Goal: Find specific page/section: Find specific page/section

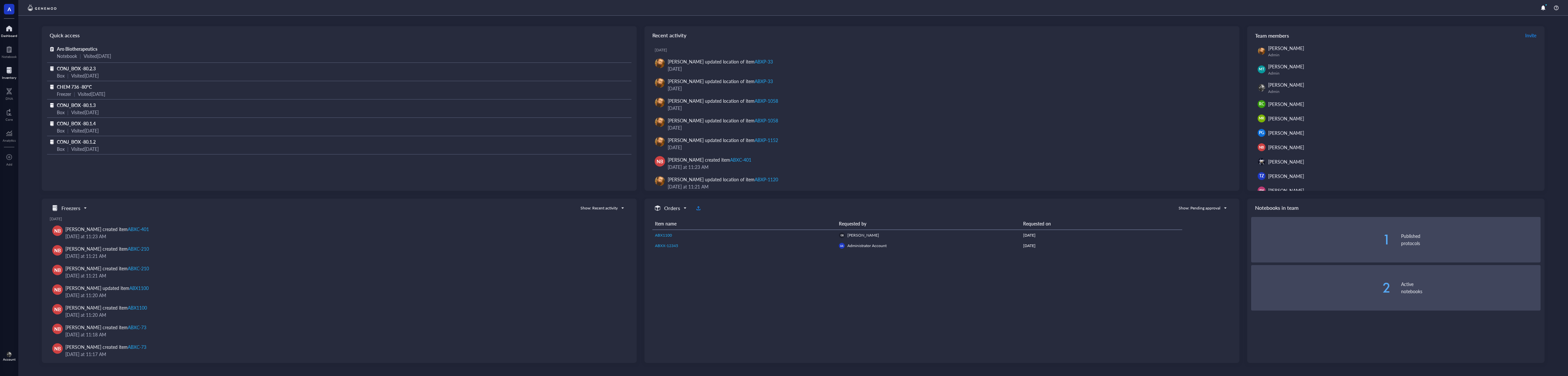
click at [10, 71] on div at bounding box center [9, 70] width 15 height 10
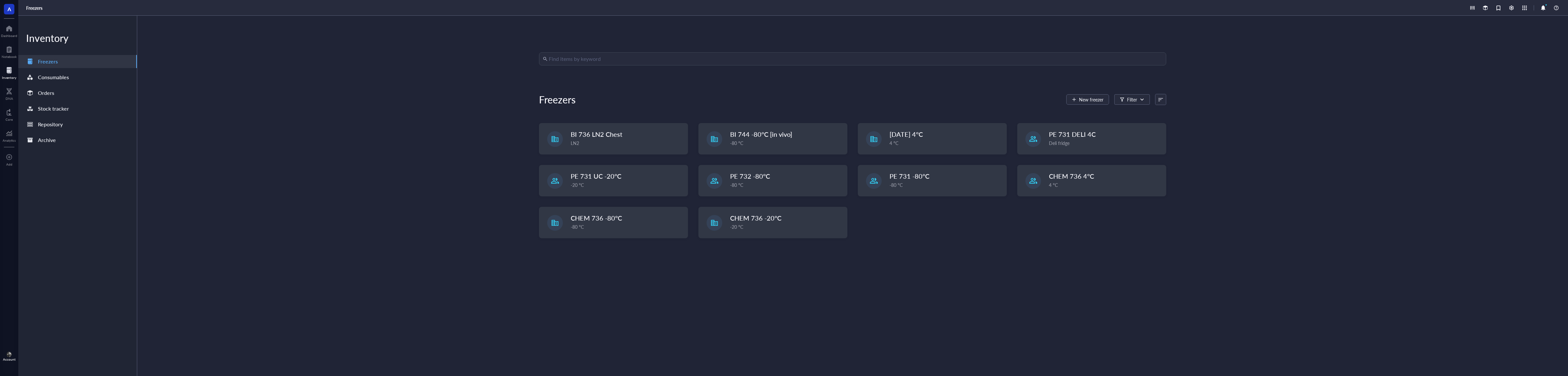
click at [1048, 60] on input "search" at bounding box center [856, 59] width 614 height 12
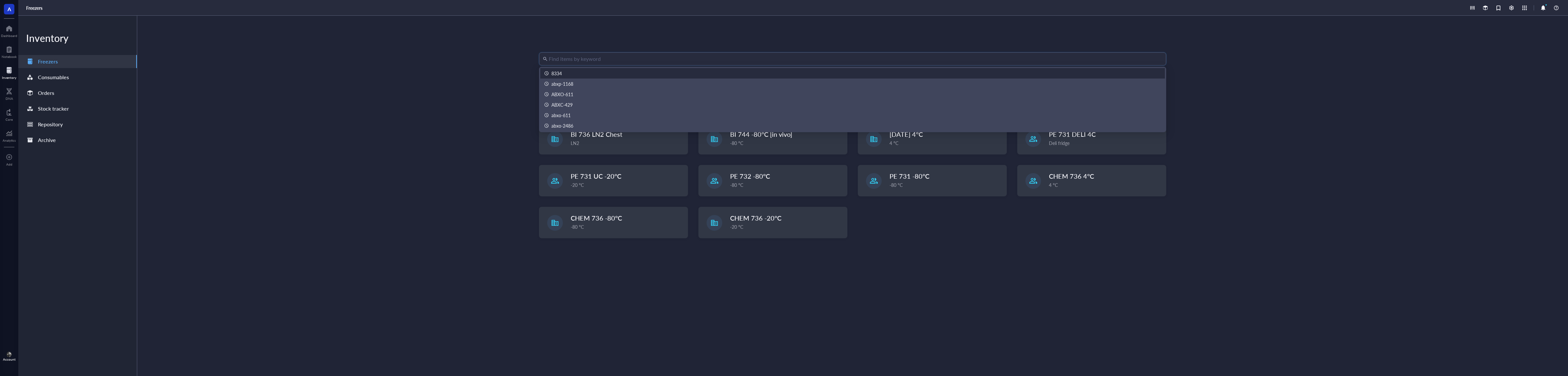
click at [1042, 76] on div "8334" at bounding box center [852, 73] width 617 height 7
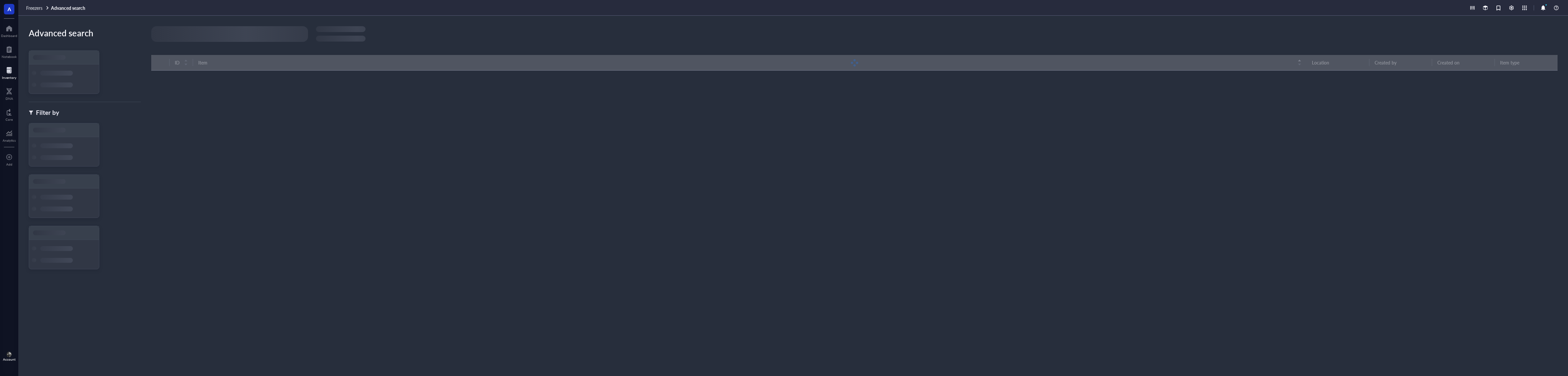
click at [253, 35] on div at bounding box center [229, 34] width 157 height 16
click at [251, 34] on div at bounding box center [229, 34] width 157 height 16
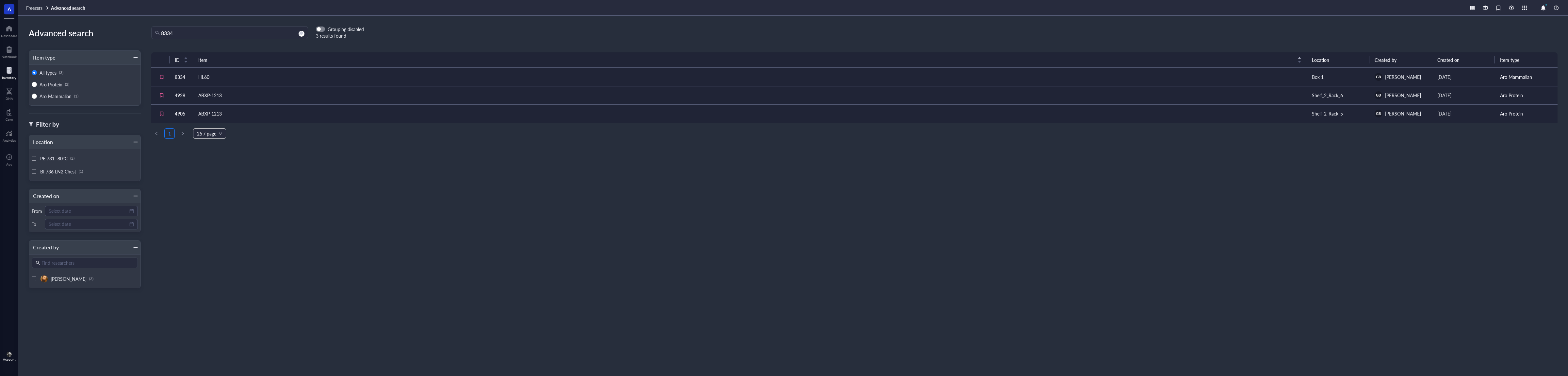
click at [9, 75] on div at bounding box center [9, 70] width 15 height 10
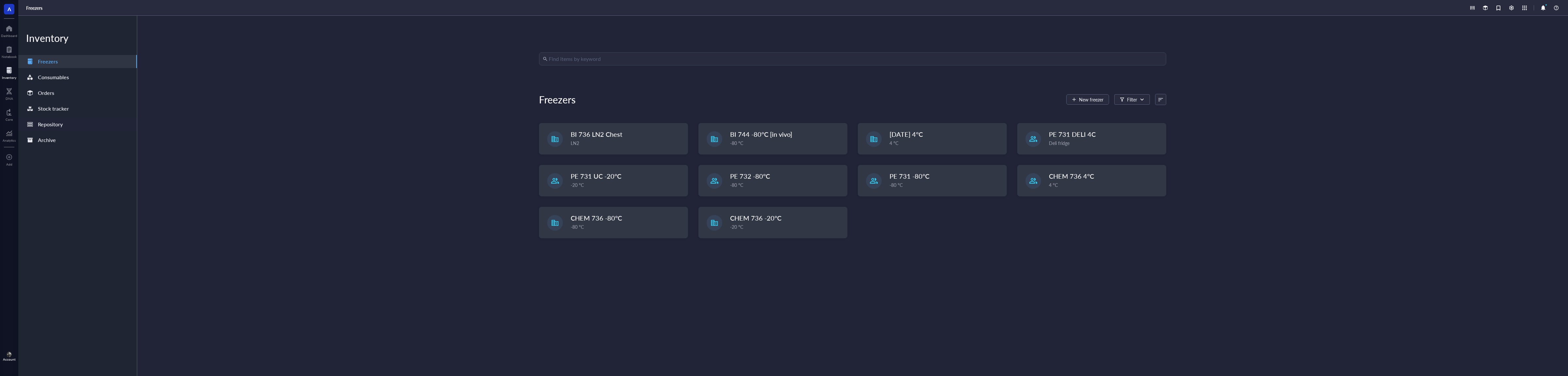
click at [54, 119] on div "Repository" at bounding box center [77, 124] width 119 height 13
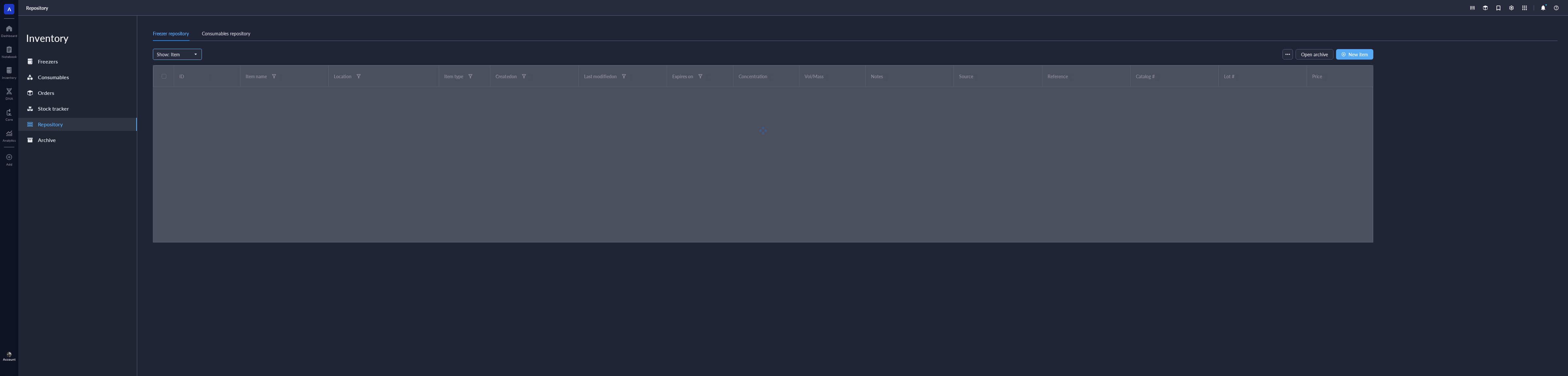
click at [181, 56] on span "Show: Item" at bounding box center [177, 54] width 40 height 6
click at [292, 48] on div "Freezer repository Consumables repository" at bounding box center [855, 37] width 1405 height 23
click at [1287, 52] on button "button" at bounding box center [1287, 54] width 10 height 10
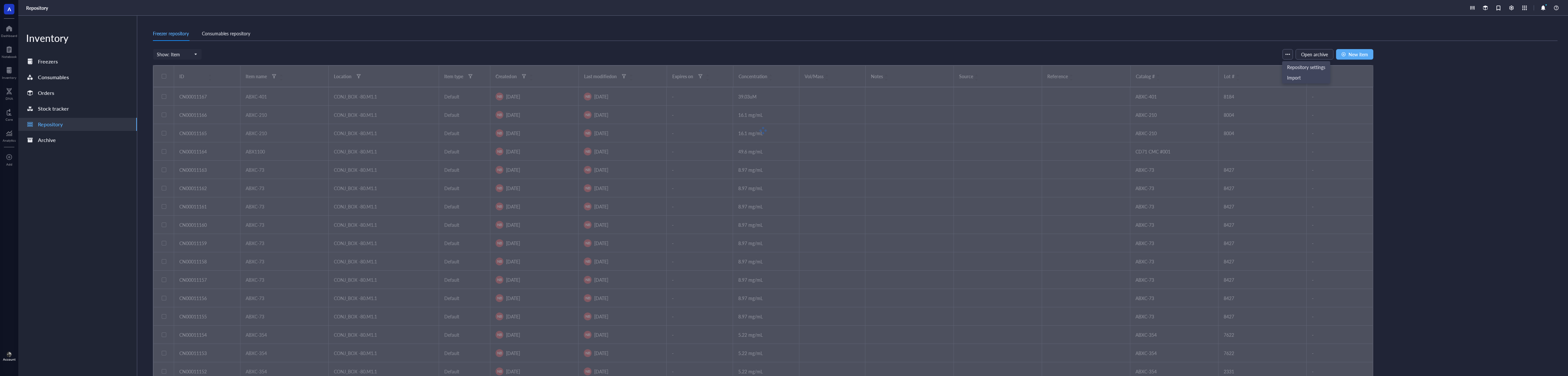
click at [925, 47] on div "Freezer repository Consumables repository" at bounding box center [855, 37] width 1405 height 23
click at [486, 56] on div "Show: Item Freezer Shelf Rack Category Box Item Group Item Open archive New item" at bounding box center [763, 54] width 1220 height 11
click at [470, 76] on div at bounding box center [763, 130] width 1220 height 131
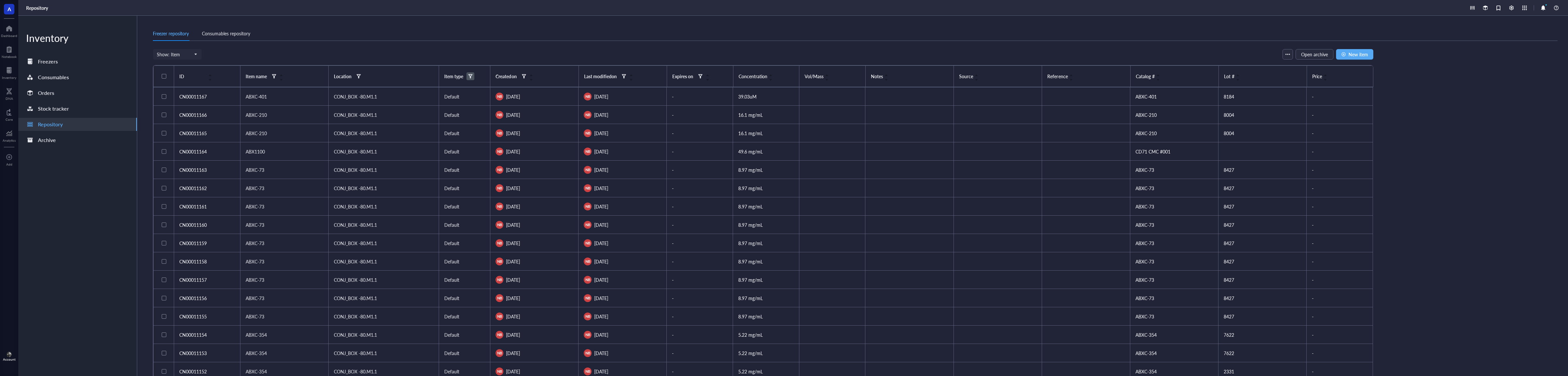
click at [471, 77] on div at bounding box center [471, 76] width 5 height 5
click at [455, 71] on th "Item type" at bounding box center [464, 76] width 52 height 21
click at [458, 78] on div "Item type" at bounding box center [453, 76] width 19 height 7
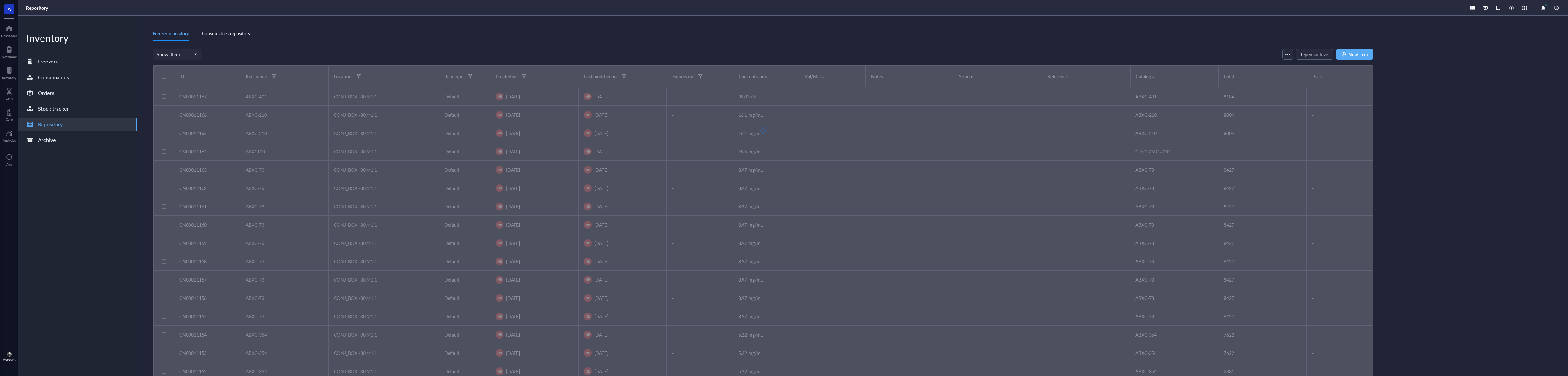
click at [483, 47] on div "Freezer repository Consumables repository" at bounding box center [855, 37] width 1405 height 23
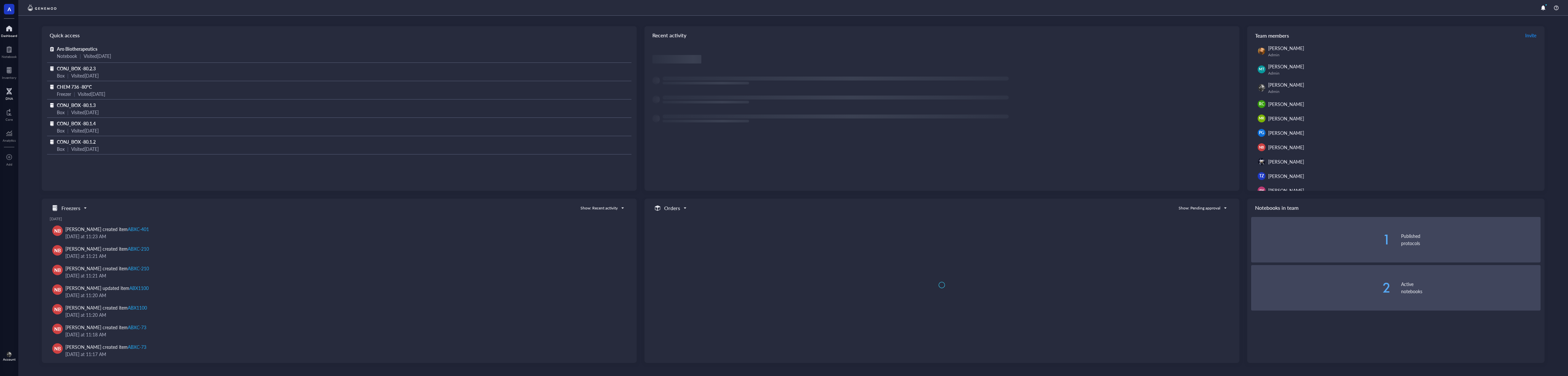
click at [11, 99] on div "DNA" at bounding box center [9, 98] width 7 height 4
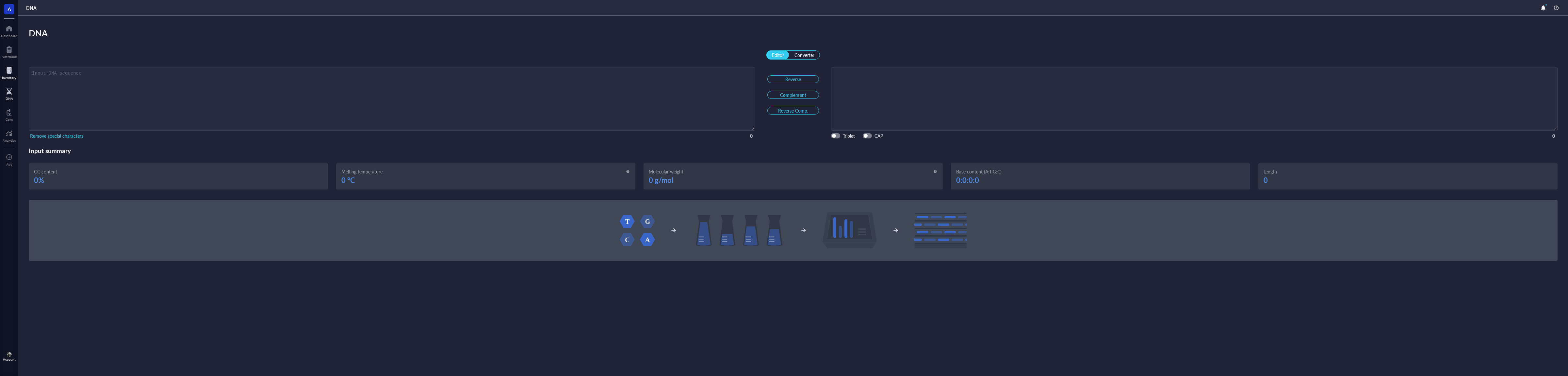
click at [12, 71] on div at bounding box center [9, 70] width 15 height 10
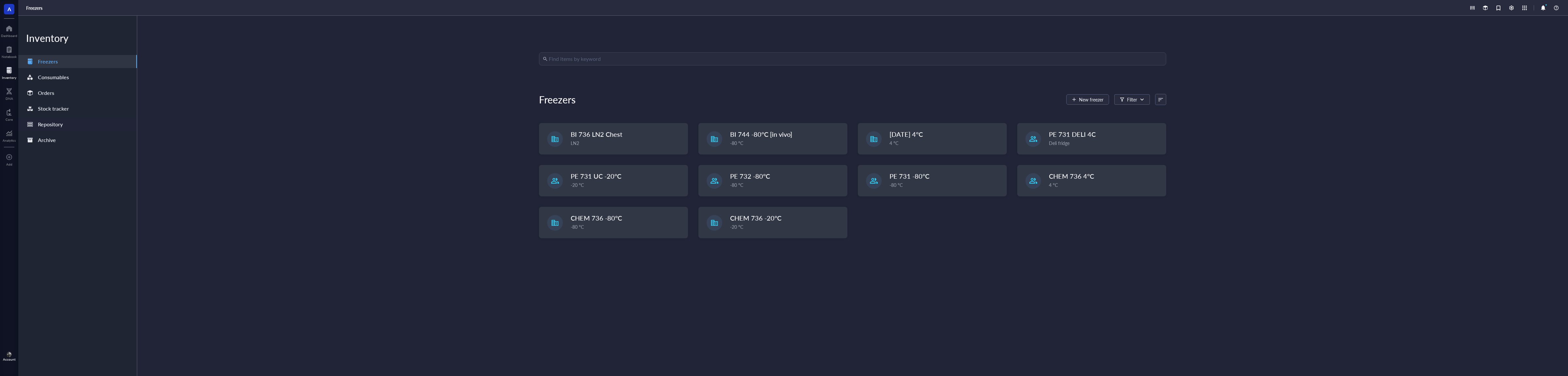
click at [88, 122] on div "Repository" at bounding box center [77, 124] width 119 height 13
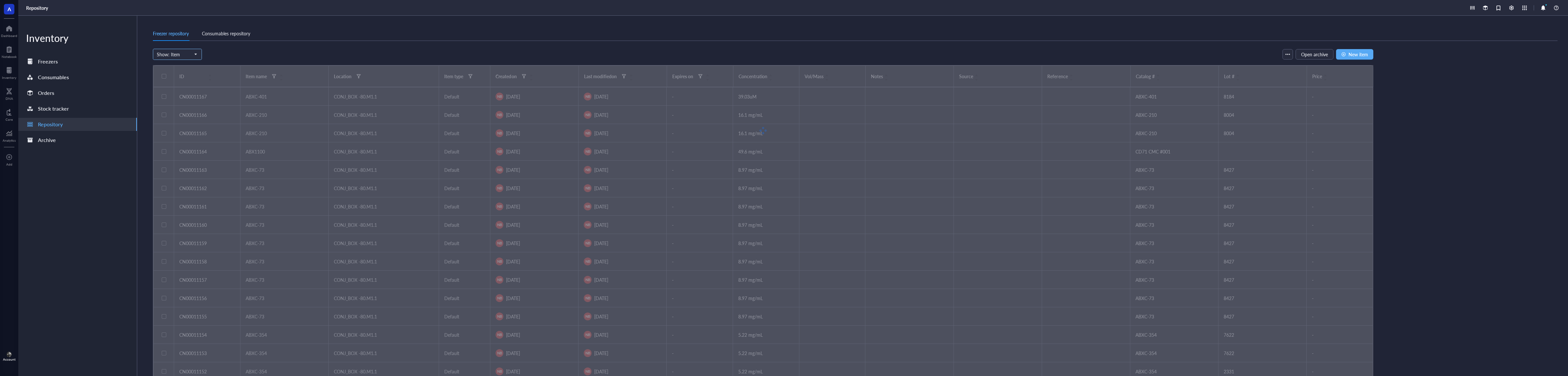
click at [183, 53] on span "Show: Item" at bounding box center [177, 54] width 40 height 6
click at [586, 18] on div "Freezer repository Consumables repository Show: Item Freezer Shelf Rack Categor…" at bounding box center [852, 196] width 1431 height 360
click at [1285, 54] on button "button" at bounding box center [1287, 54] width 10 height 10
click at [1509, 8] on div at bounding box center [1511, 8] width 7 height 7
checkbox input "true"
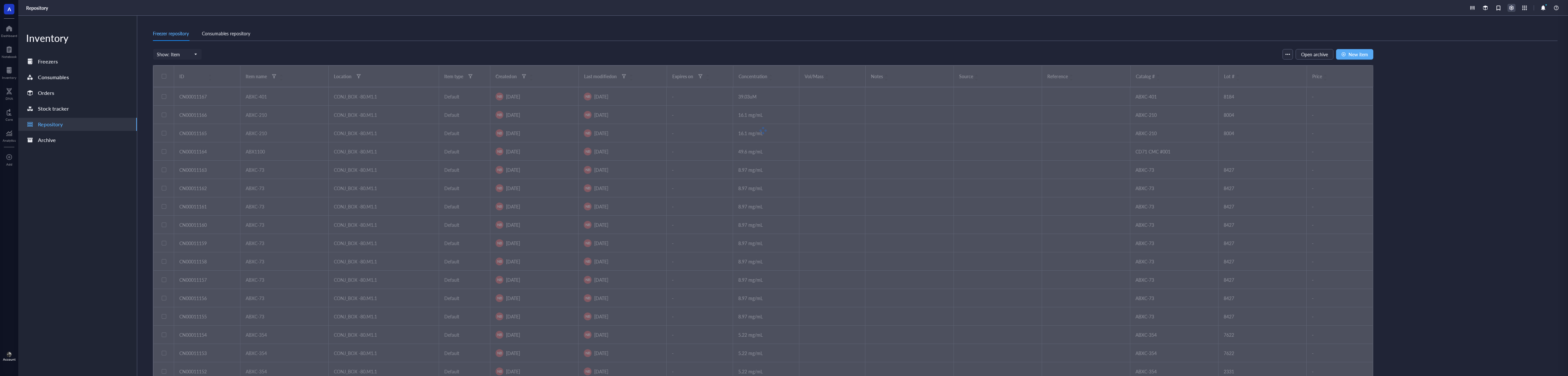
checkbox input "true"
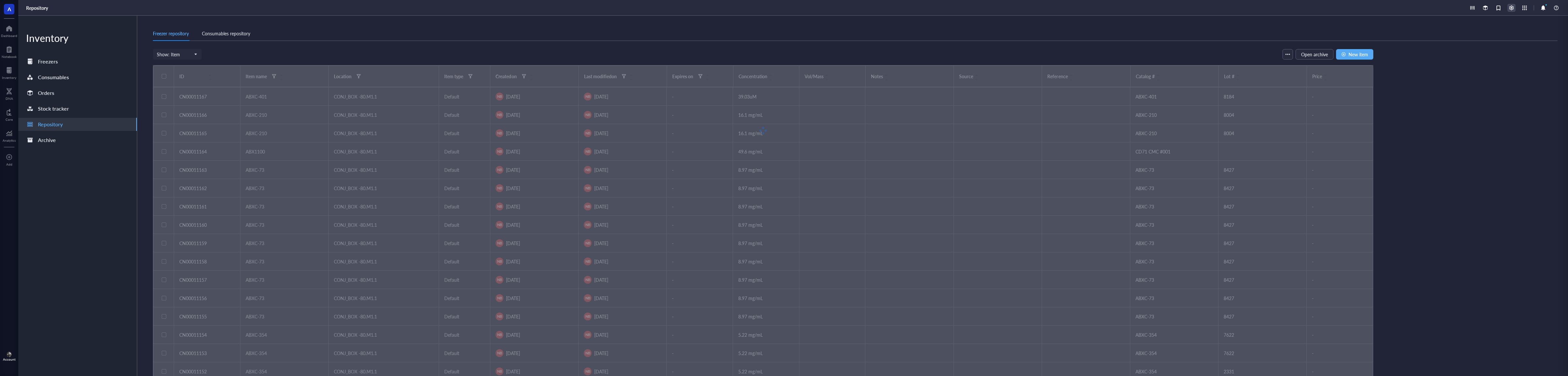
checkbox input "true"
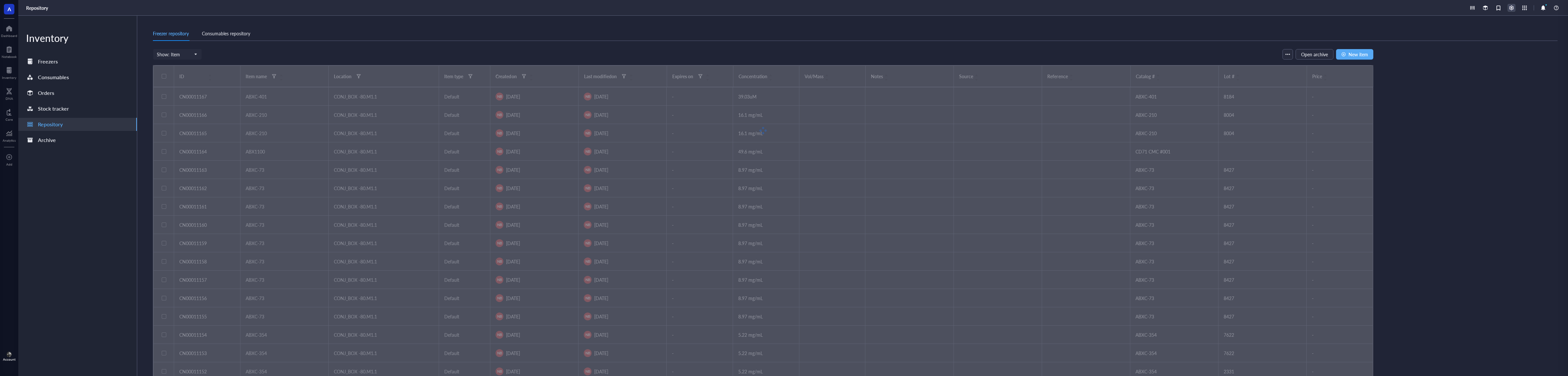
checkbox input "true"
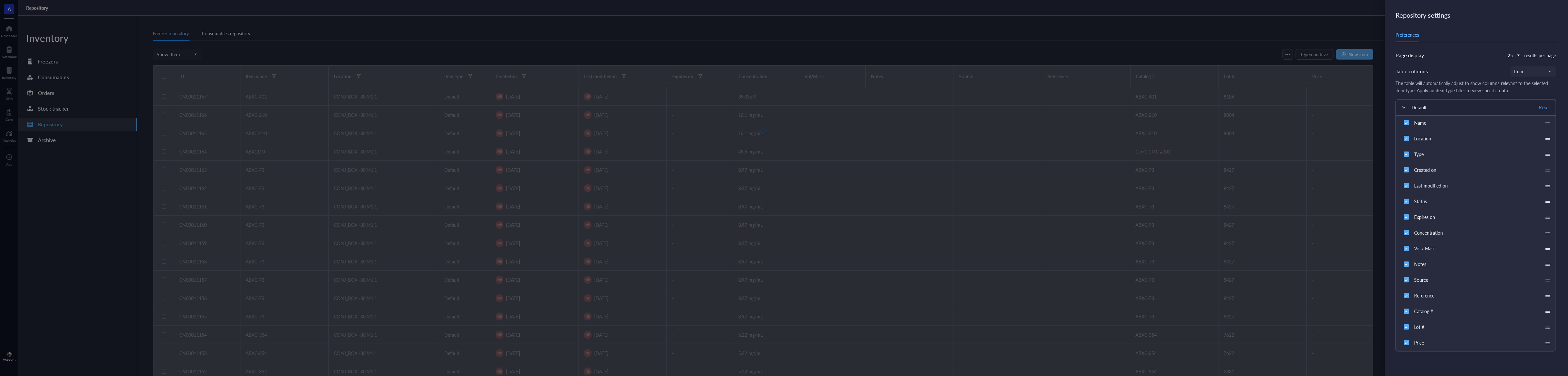
scroll to position [1, 0]
click at [1435, 216] on div "Expires on" at bounding box center [1424, 216] width 21 height 7
click at [1412, 216] on input "Expires on" at bounding box center [1406, 216] width 10 height 10
checkbox input "false"
click at [1405, 341] on input "Price" at bounding box center [1406, 342] width 10 height 10
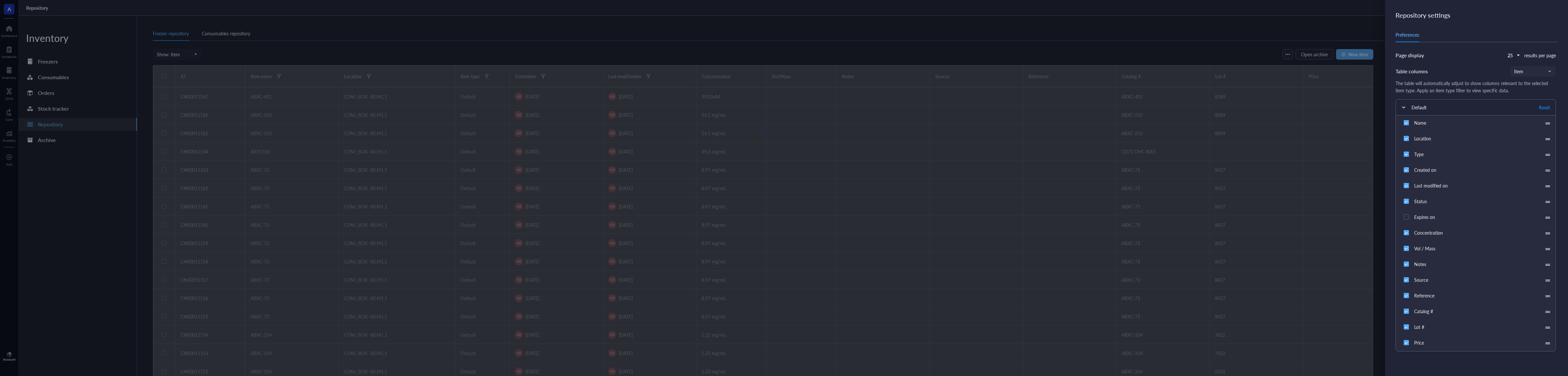
checkbox input "false"
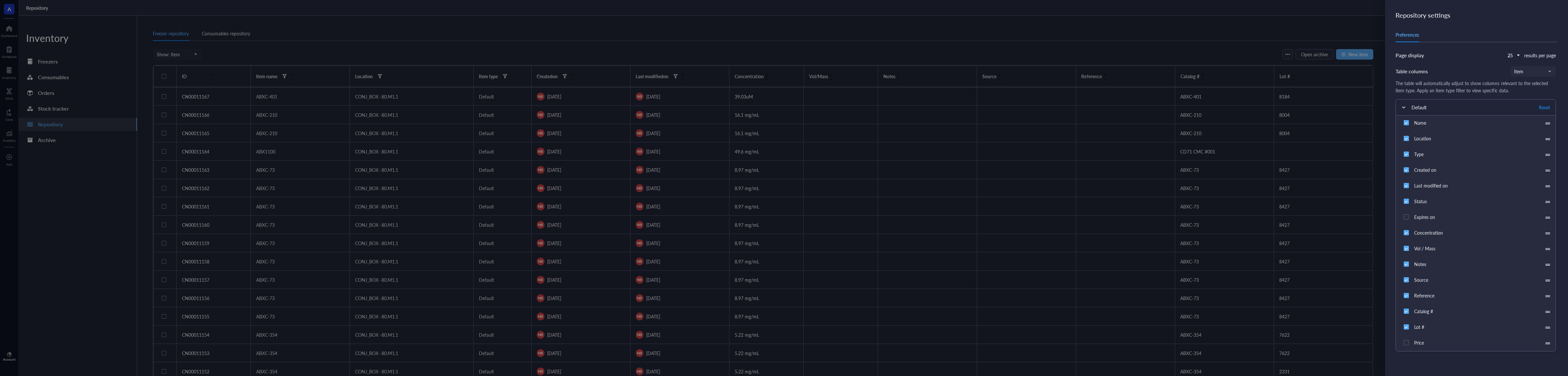
click at [1407, 277] on input "Source" at bounding box center [1406, 279] width 10 height 10
checkbox input "false"
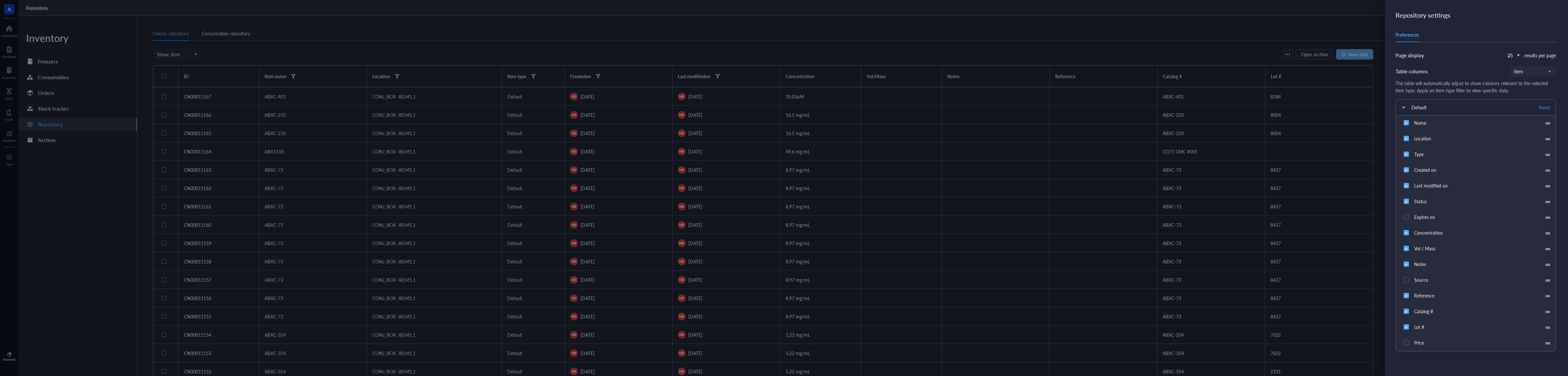
click at [1312, 10] on div at bounding box center [784, 188] width 1568 height 376
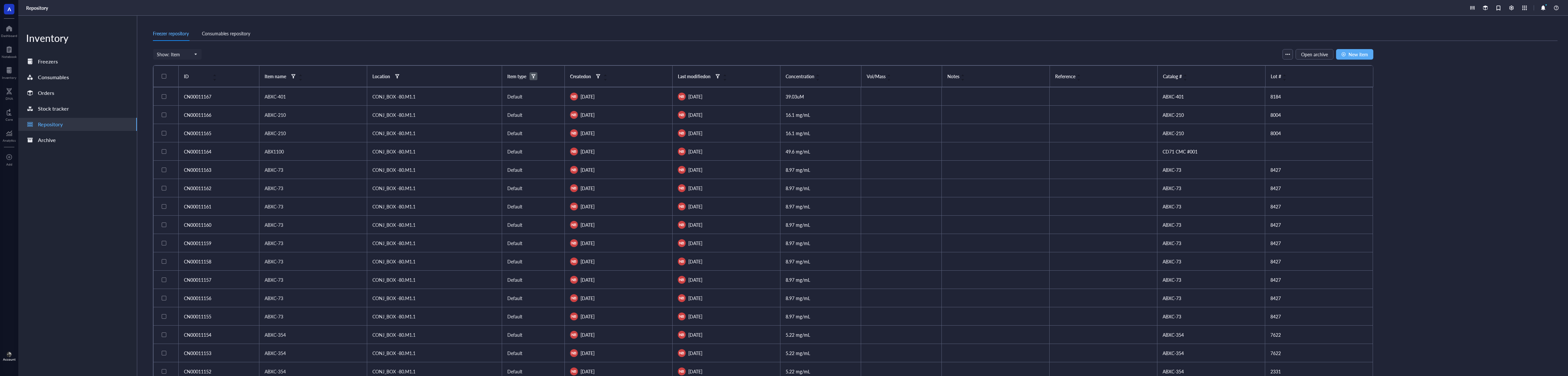
click at [532, 77] on div at bounding box center [534, 76] width 5 height 5
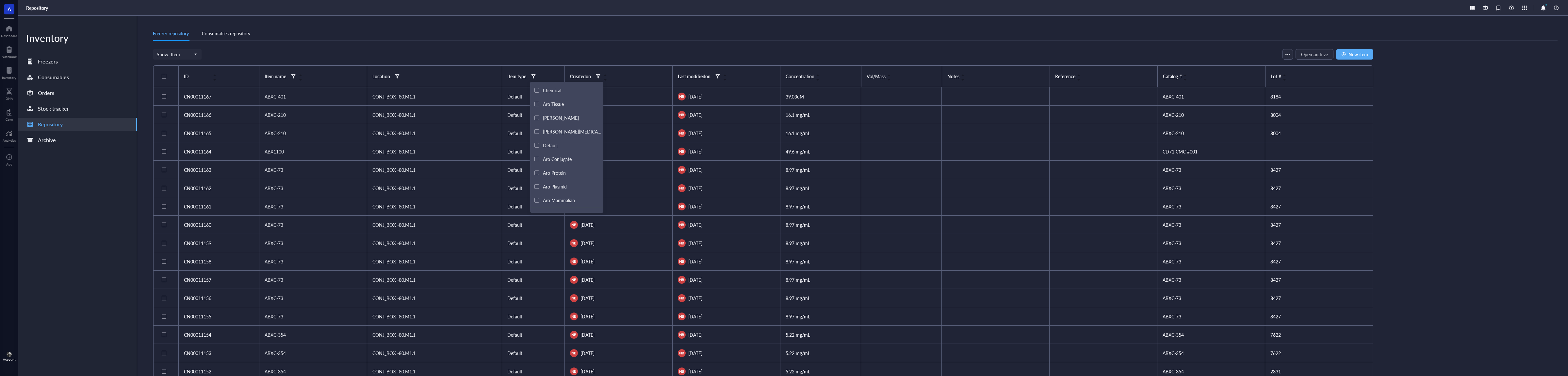
scroll to position [11, 0]
click at [536, 188] on div at bounding box center [537, 190] width 5 height 5
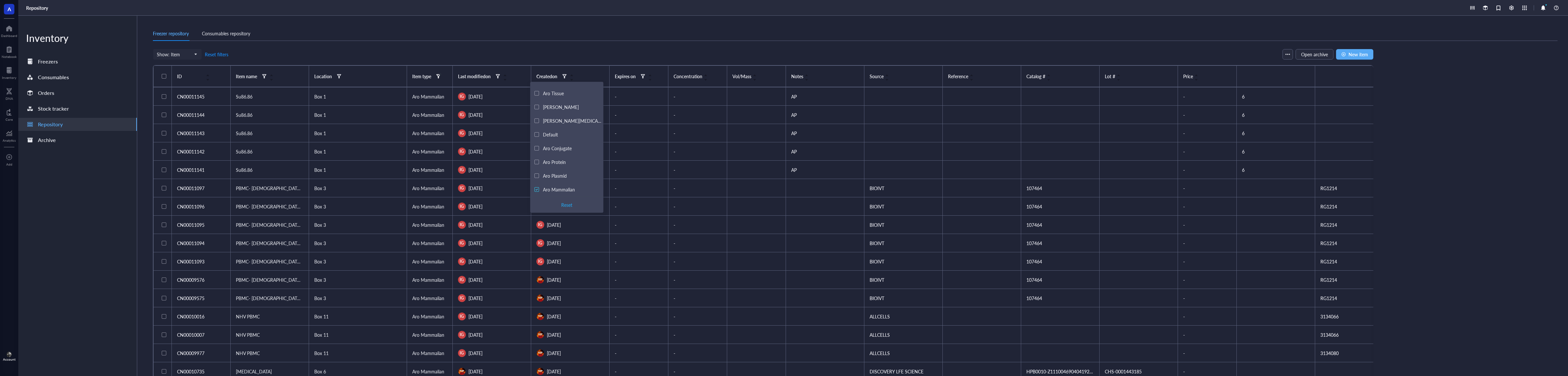
click at [532, 21] on div "Freezer repository Consumables repository Show: Item Freezer Shelf Rack Categor…" at bounding box center [852, 196] width 1431 height 360
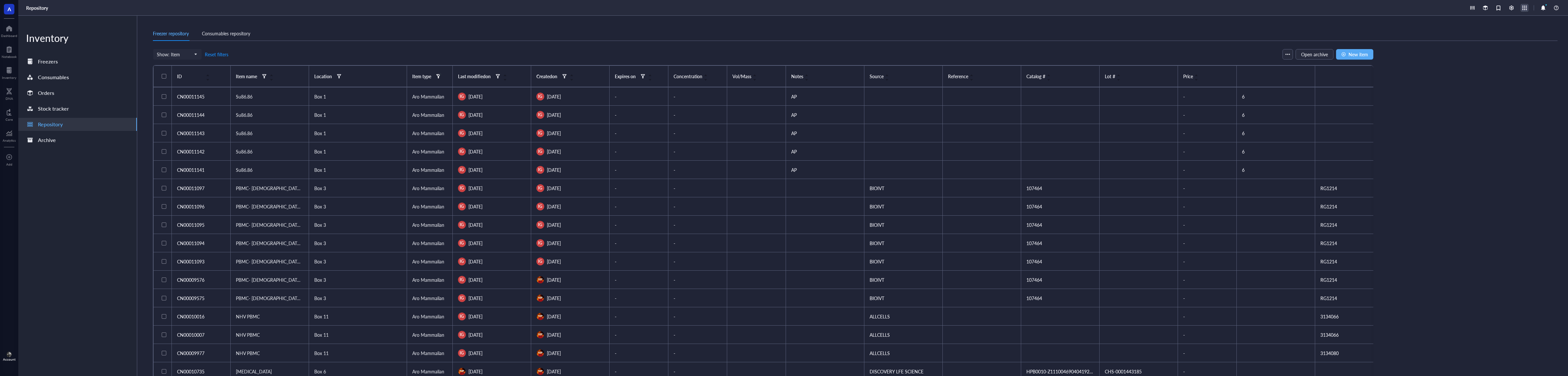
click at [1525, 9] on div at bounding box center [1525, 8] width 7 height 7
click at [1553, 49] on div "Freezer repository Consumables repository Show: Item Freezer Shelf Rack Categor…" at bounding box center [852, 196] width 1431 height 360
click at [1287, 54] on div "button" at bounding box center [1288, 54] width 5 height 5
click at [1480, 79] on div "Freezer repository Consumables repository Show: Item Freezer Shelf Rack Categor…" at bounding box center [852, 196] width 1431 height 360
click at [1486, 9] on div at bounding box center [1485, 8] width 7 height 7
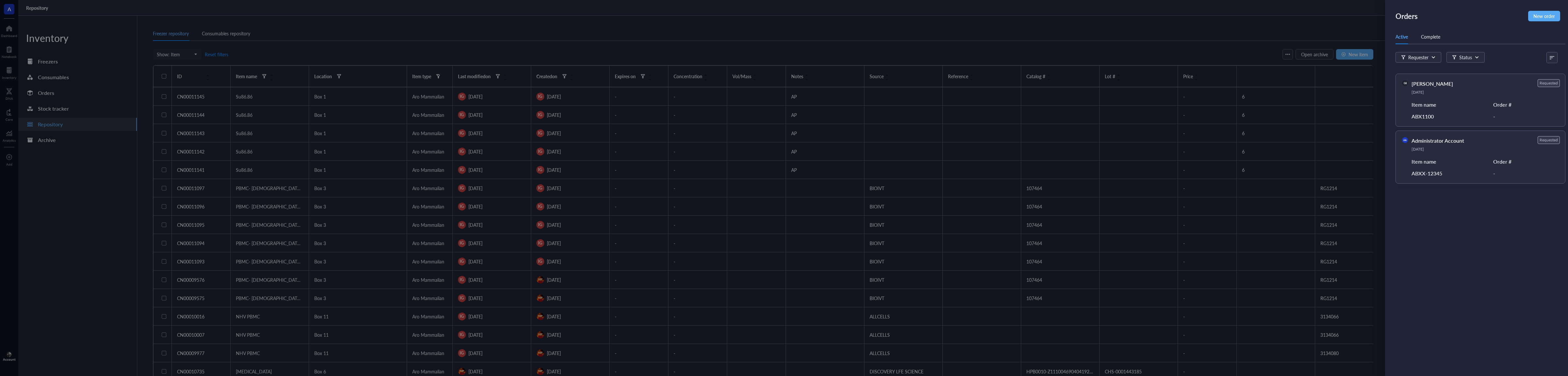
click at [1314, 13] on div at bounding box center [784, 188] width 1568 height 376
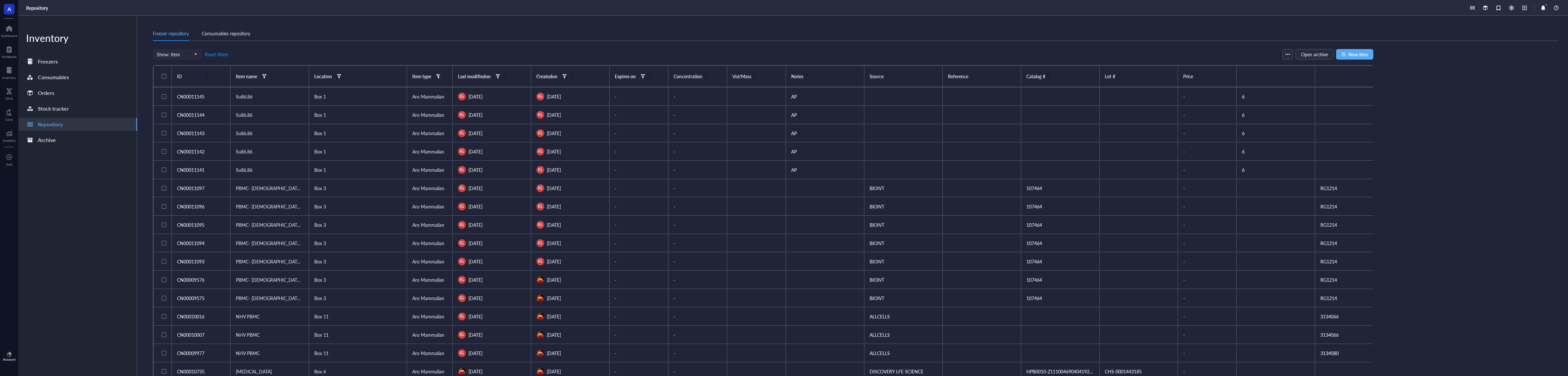
click at [1529, 10] on div at bounding box center [1514, 7] width 92 height 8
click at [1526, 10] on div at bounding box center [1525, 8] width 7 height 7
click at [1549, 105] on div "Freezer repository Consumables repository Show: Item Freezer Shelf Rack Categor…" at bounding box center [852, 196] width 1431 height 360
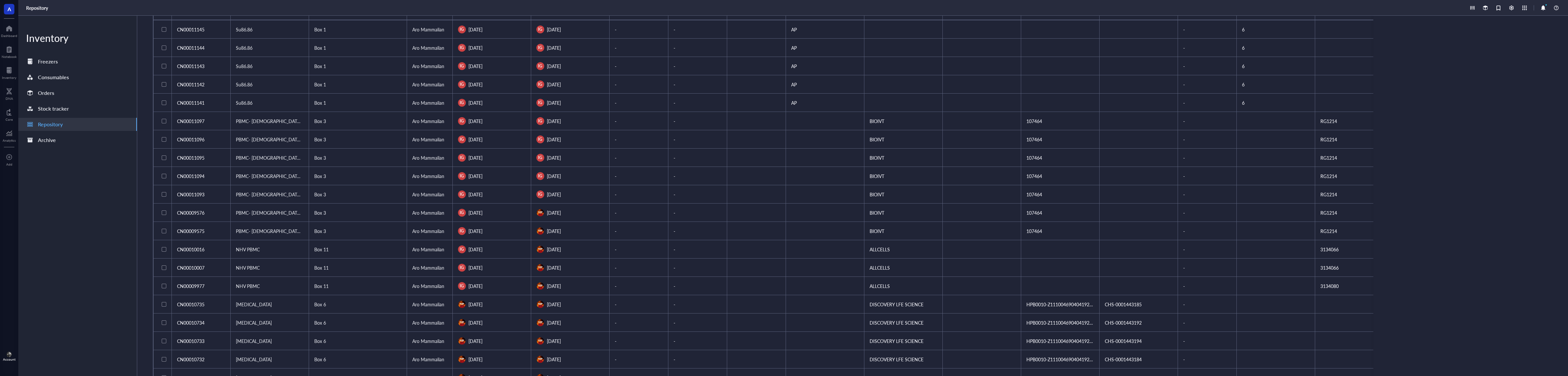
scroll to position [196, 0]
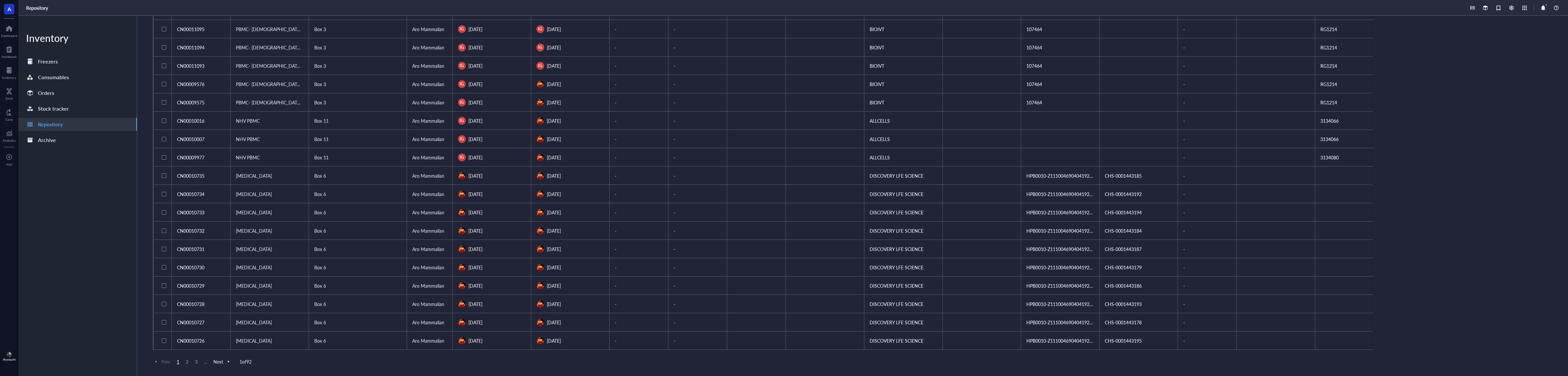
click at [187, 363] on span "2" at bounding box center [187, 361] width 8 height 6
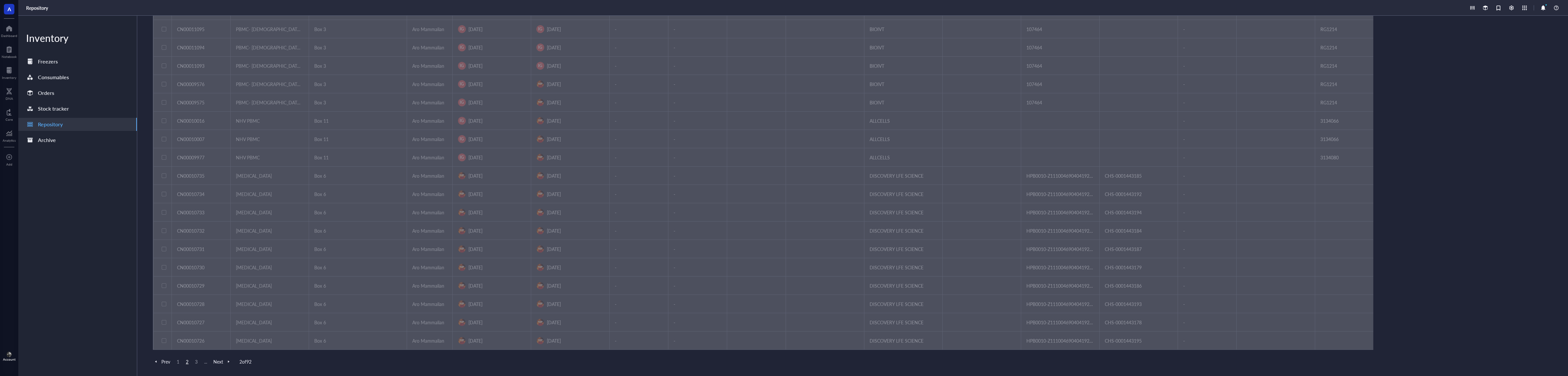
click at [179, 363] on span "1" at bounding box center [178, 361] width 8 height 6
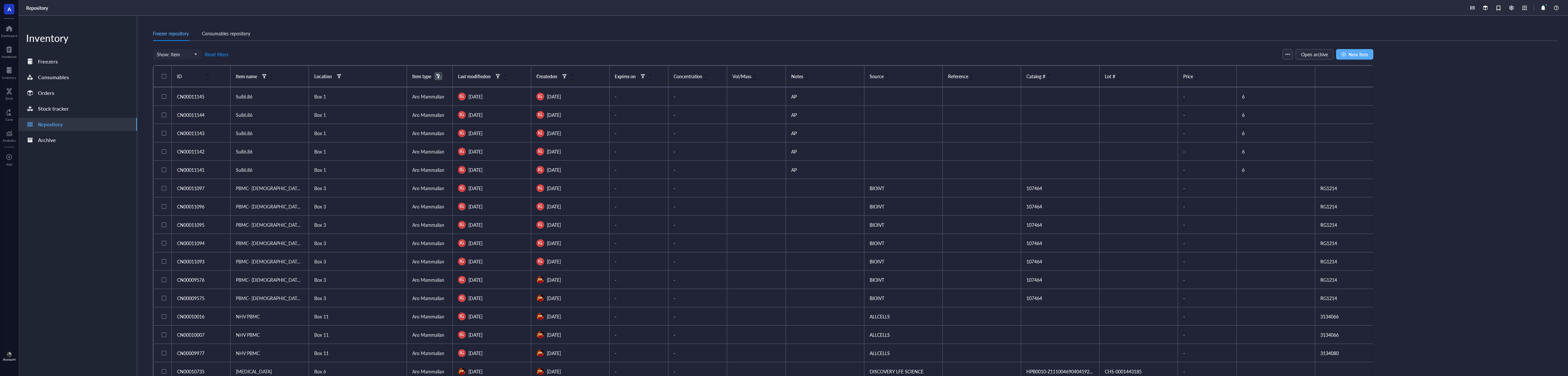
click at [438, 77] on div at bounding box center [438, 76] width 5 height 5
drag, startPoint x: 461, startPoint y: 48, endPoint x: 449, endPoint y: 83, distance: 37.0
click at [461, 48] on div "Freezer repository Consumables repository" at bounding box center [855, 37] width 1405 height 23
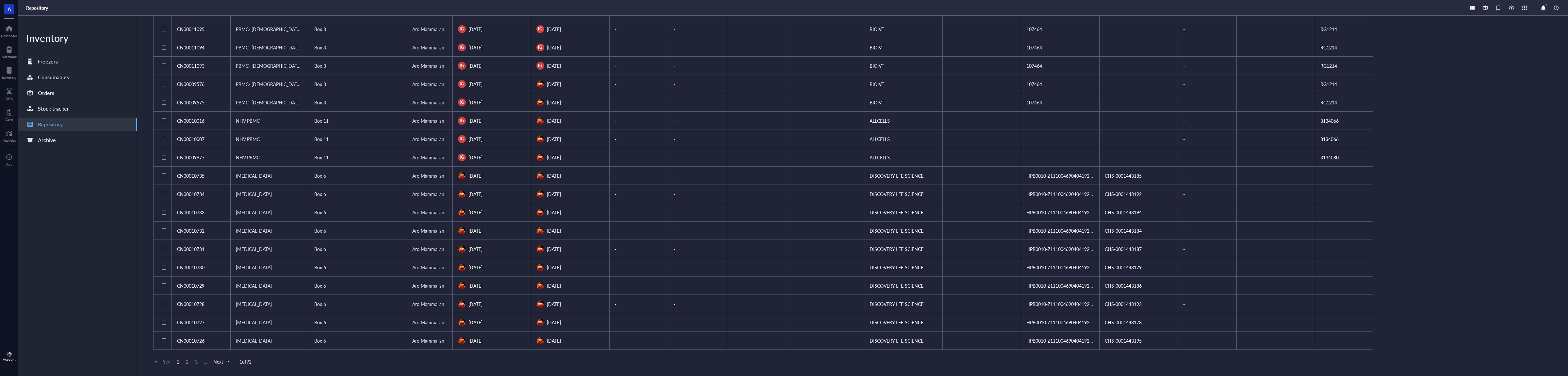
click at [187, 361] on span "2" at bounding box center [187, 361] width 8 height 6
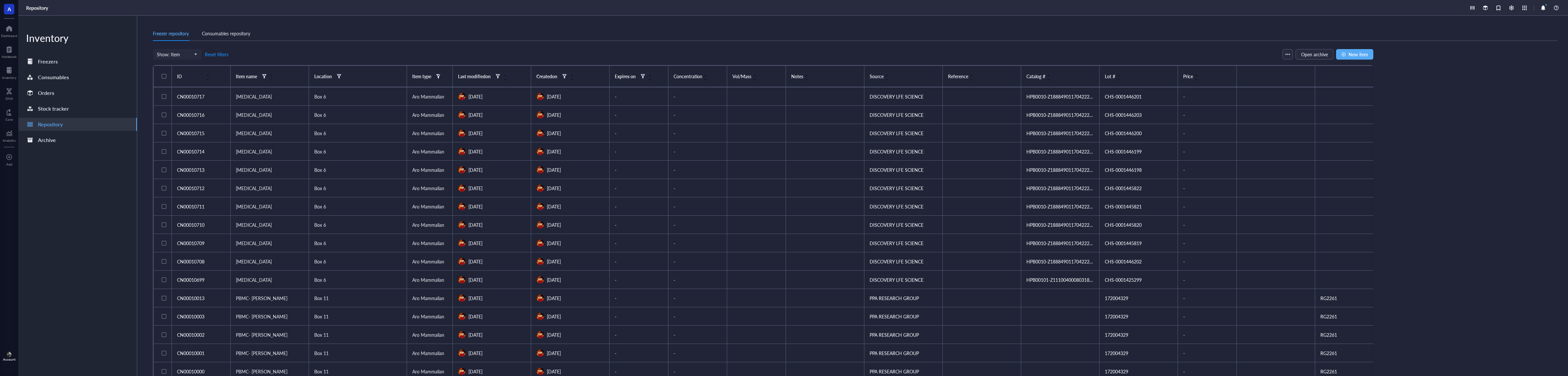
scroll to position [196, 0]
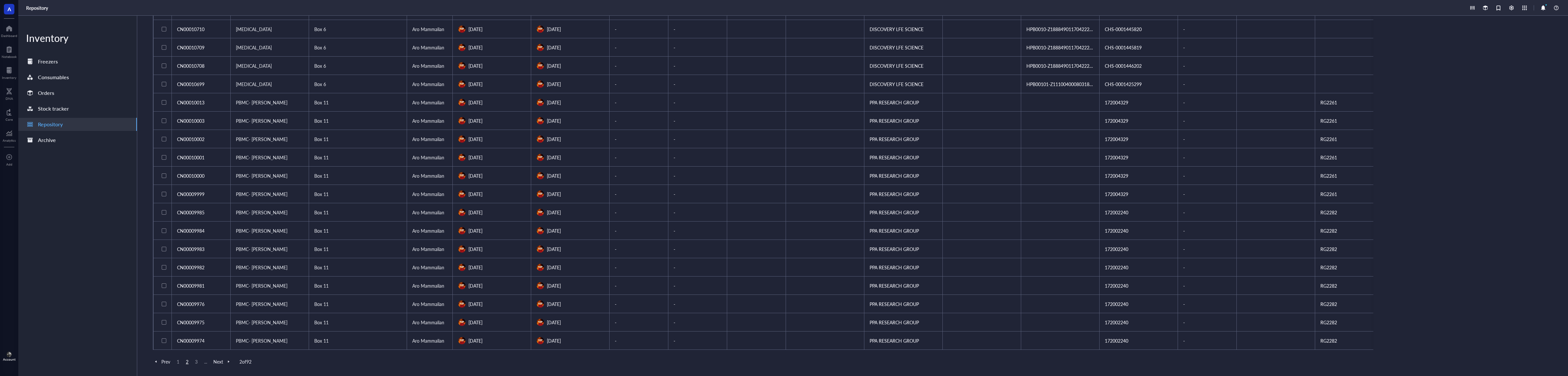
click at [197, 362] on span "3" at bounding box center [196, 361] width 8 height 6
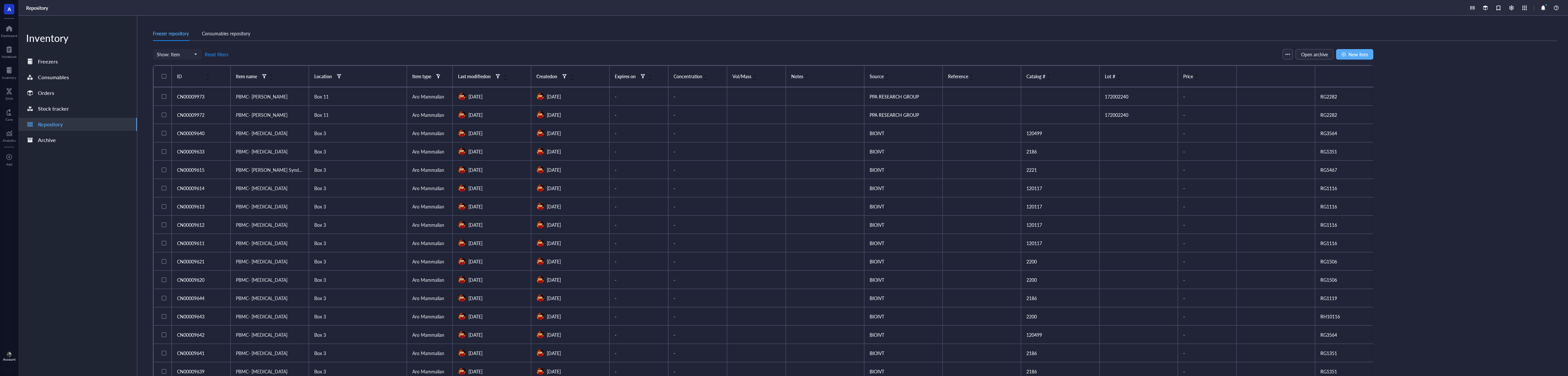
scroll to position [196, 0]
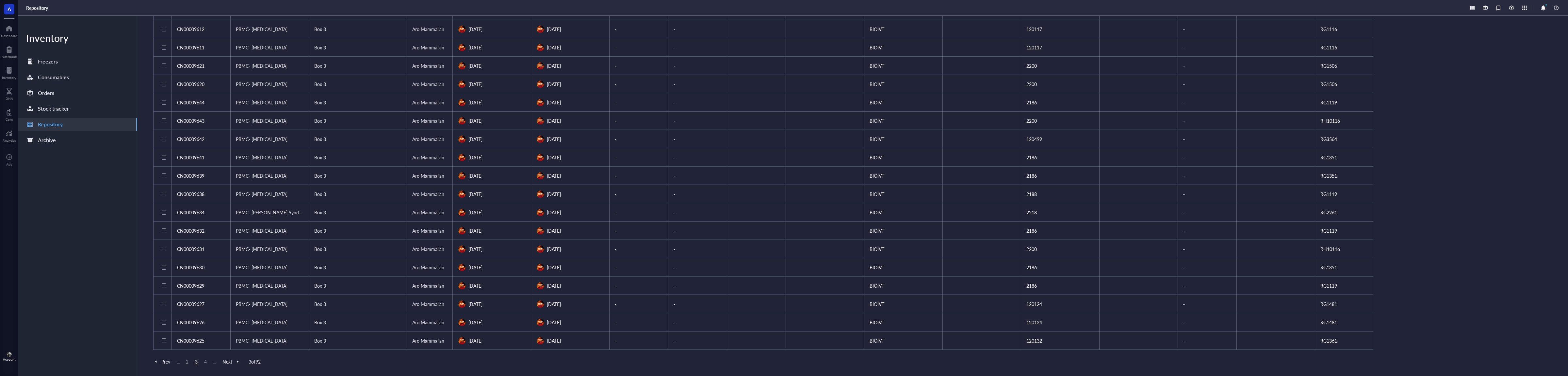
click at [205, 361] on span "4" at bounding box center [205, 361] width 8 height 6
click at [228, 363] on span "Next" at bounding box center [231, 361] width 18 height 6
click at [228, 363] on span "Next" at bounding box center [231, 361] width 18 height 6
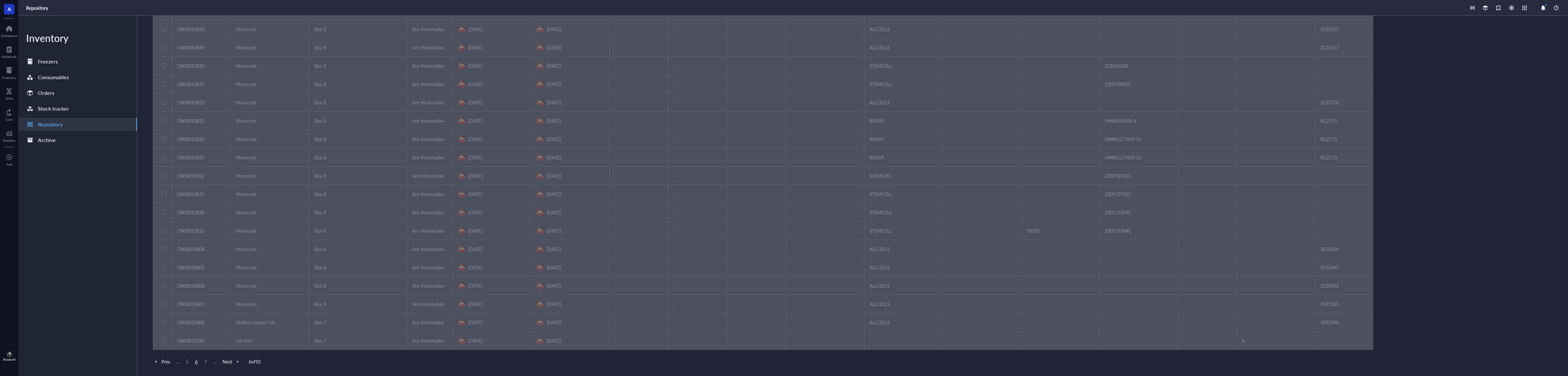
click at [229, 363] on span "Next" at bounding box center [231, 361] width 18 height 6
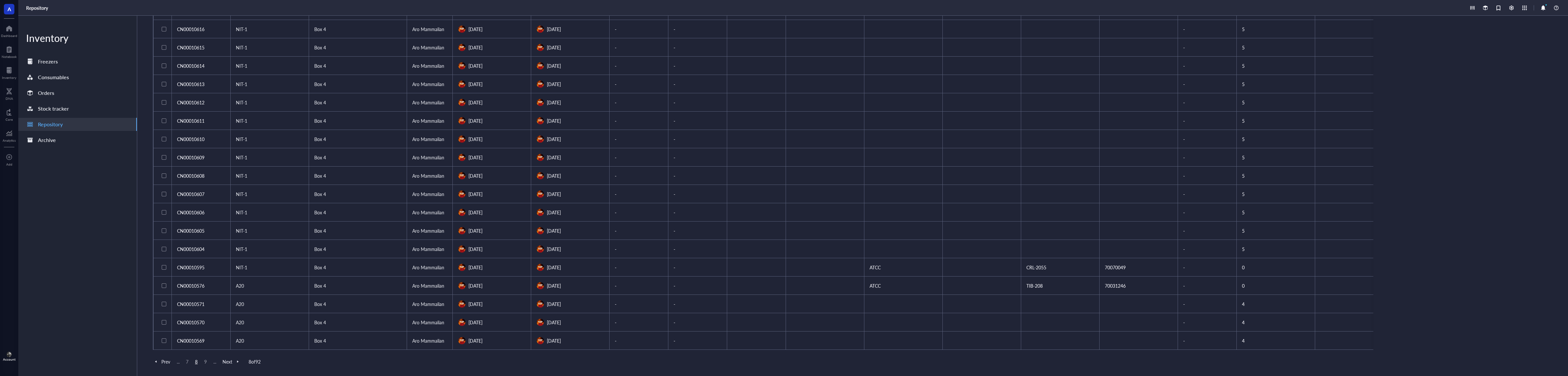
click at [12, 16] on div "A" at bounding box center [9, 9] width 18 height 18
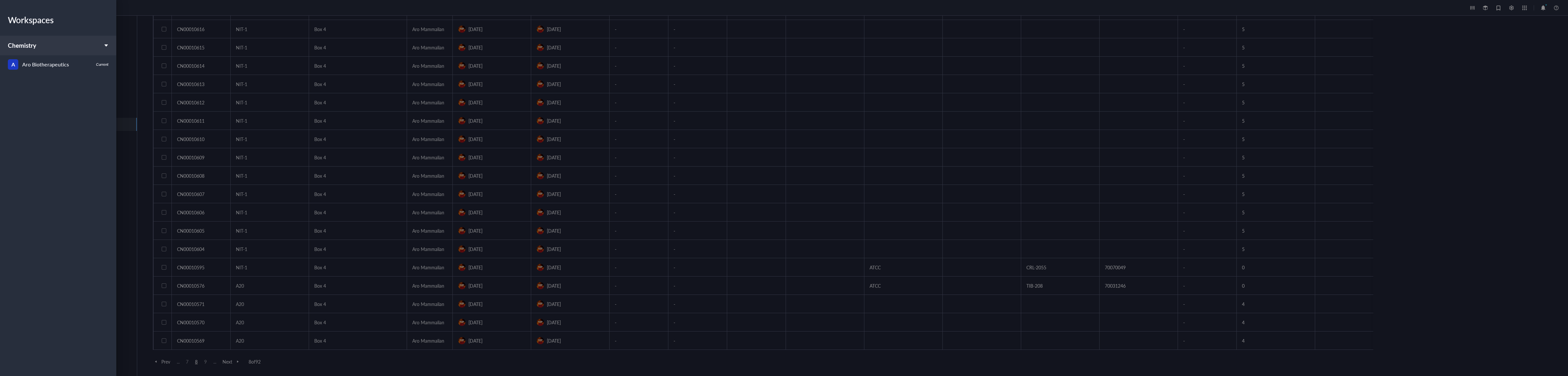
click at [9, 29] on div "Workspaces" at bounding box center [58, 20] width 116 height 18
click at [62, 68] on div "Aro Biotherapeutics" at bounding box center [45, 64] width 47 height 9
